Goal: Task Accomplishment & Management: Use online tool/utility

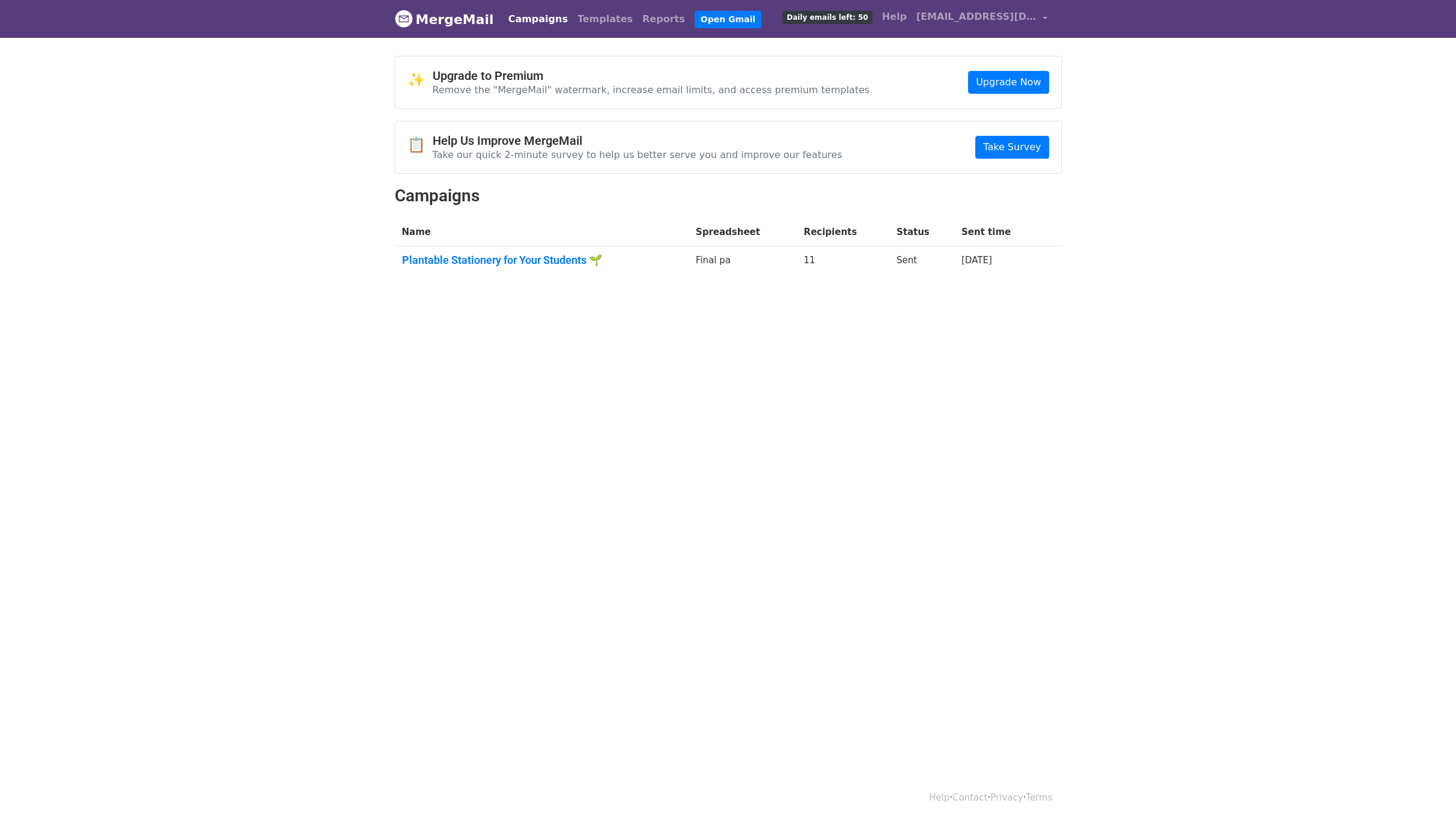
click at [820, 260] on td "11" at bounding box center [843, 262] width 93 height 33
click at [566, 260] on link "Plantable Stationery for Your Students 🌱" at bounding box center [541, 260] width 279 height 13
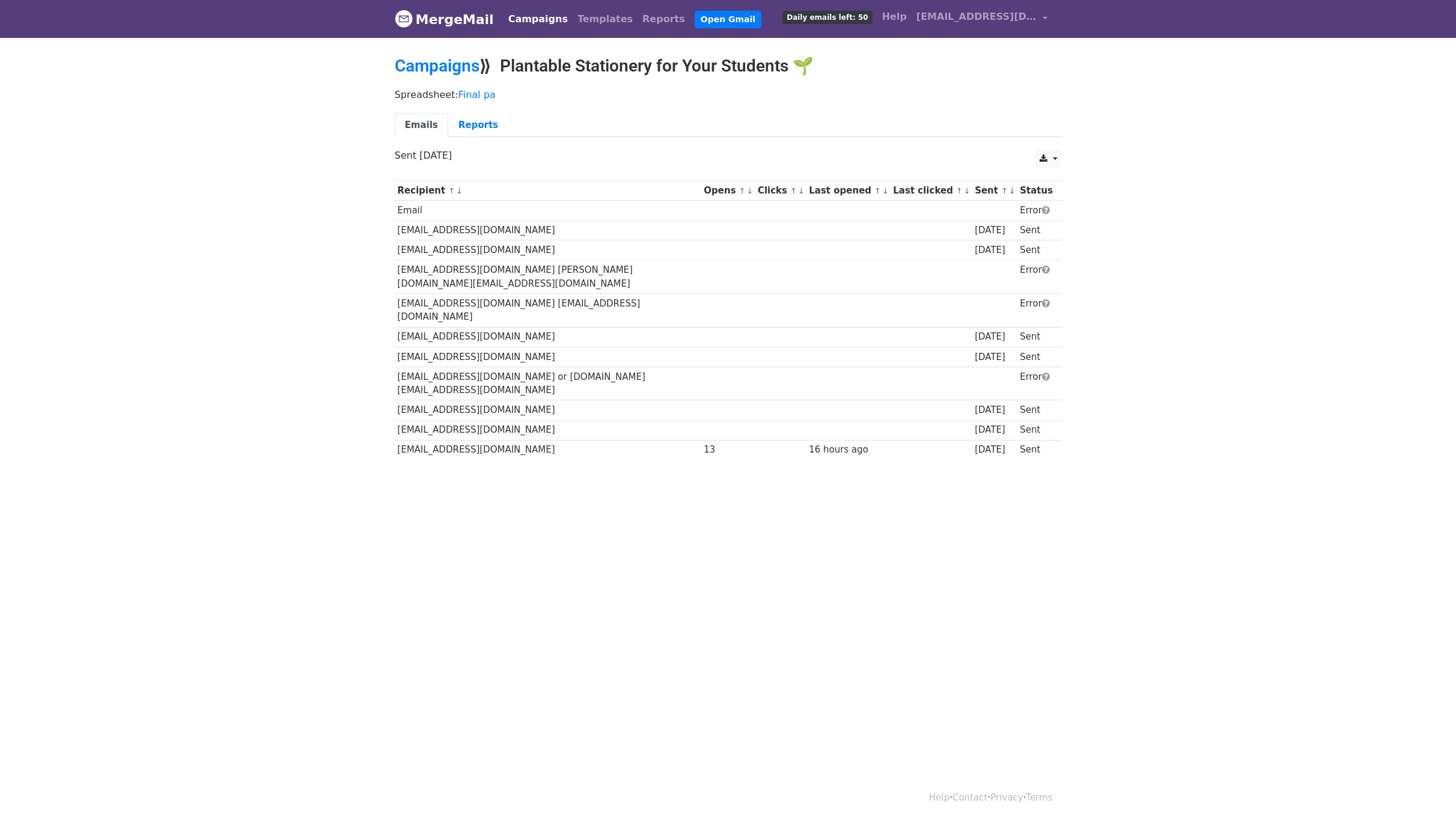
scroll to position [2, 0]
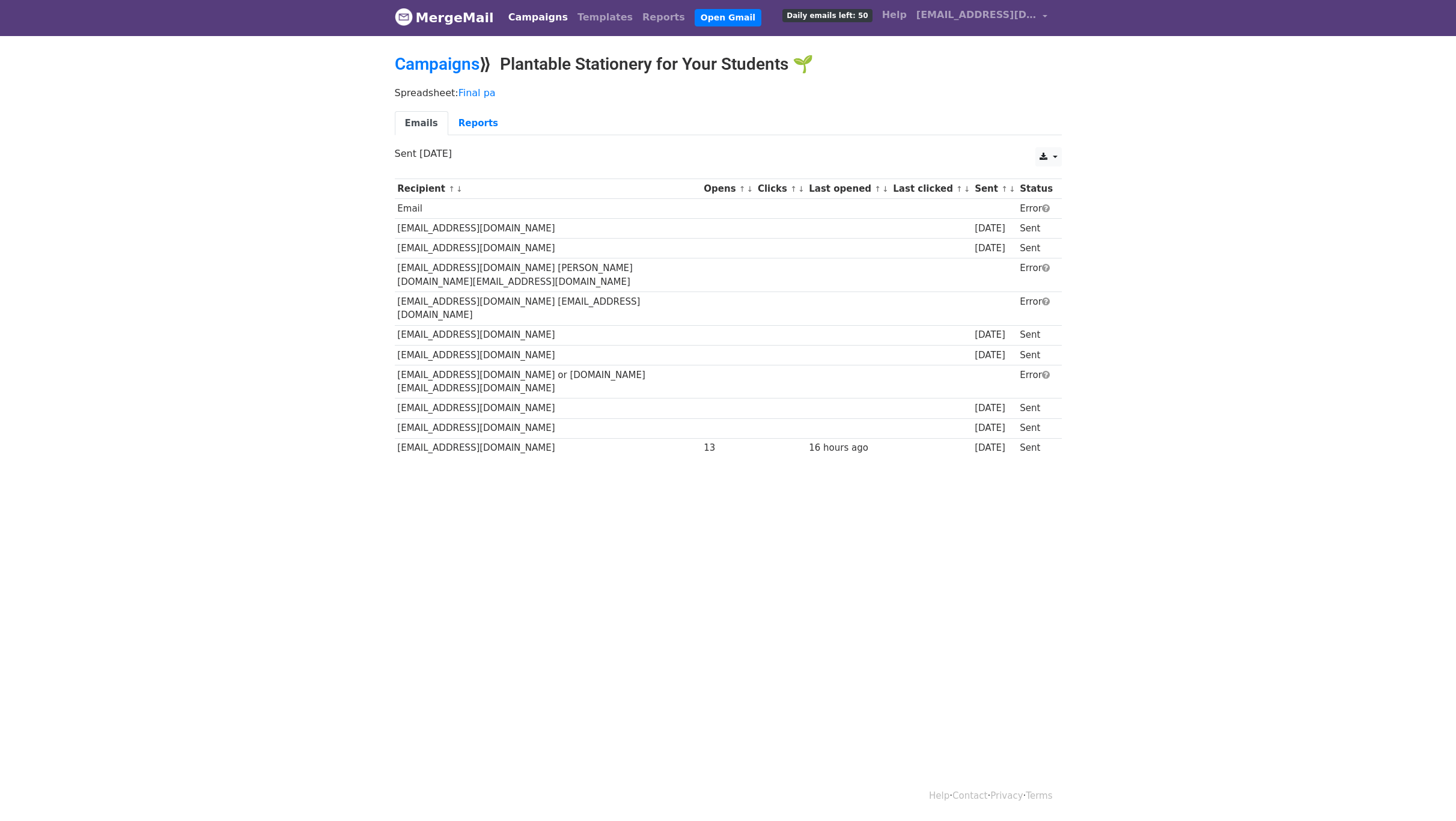
click at [577, 226] on td "principal@aitchison.edu.pk" at bounding box center [549, 228] width 307 height 20
click at [515, 18] on link "Campaigns" at bounding box center [538, 17] width 69 height 24
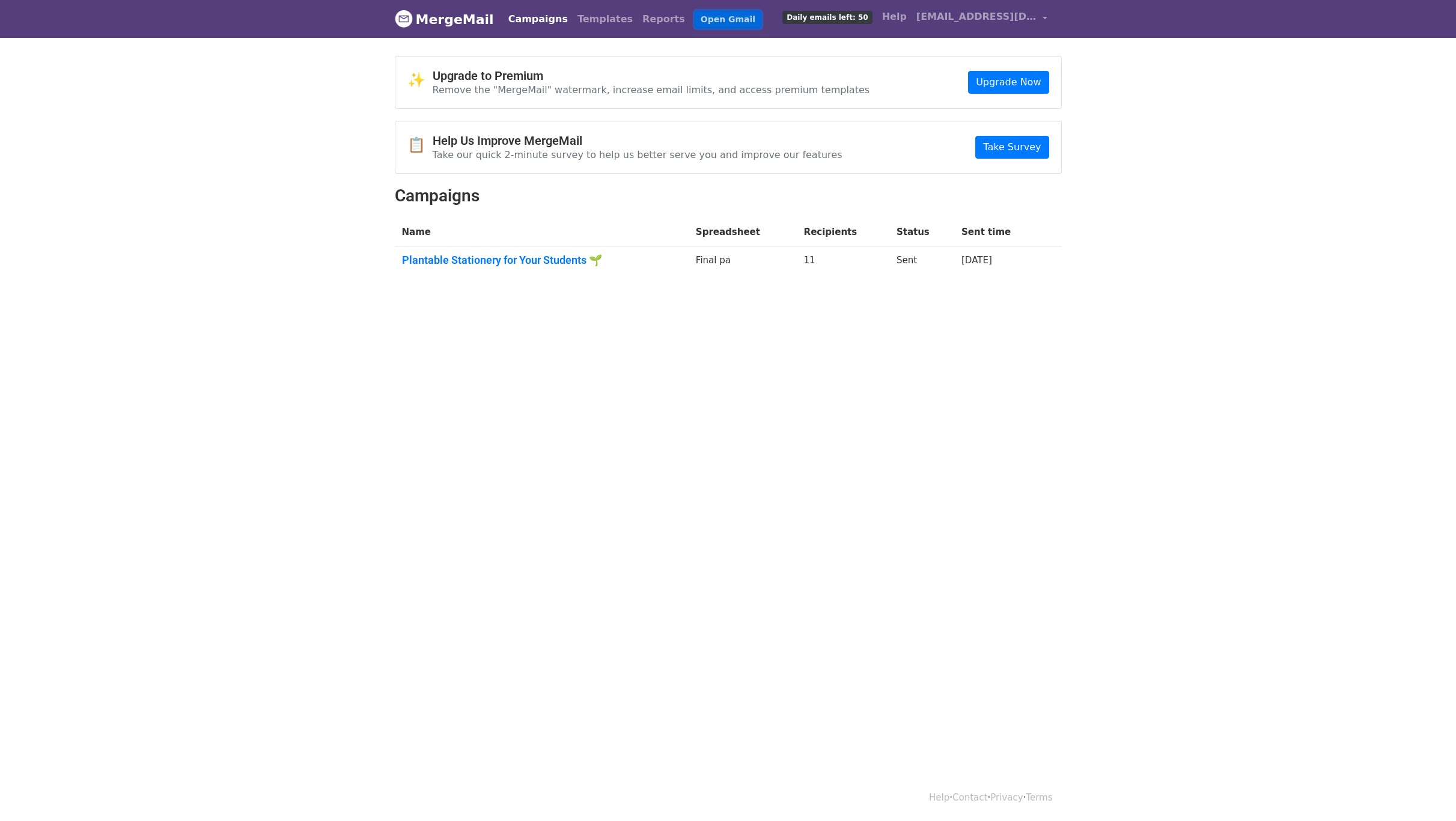
click at [695, 18] on link "Open Gmail" at bounding box center [728, 19] width 67 height 18
